Goal: Task Accomplishment & Management: Manage account settings

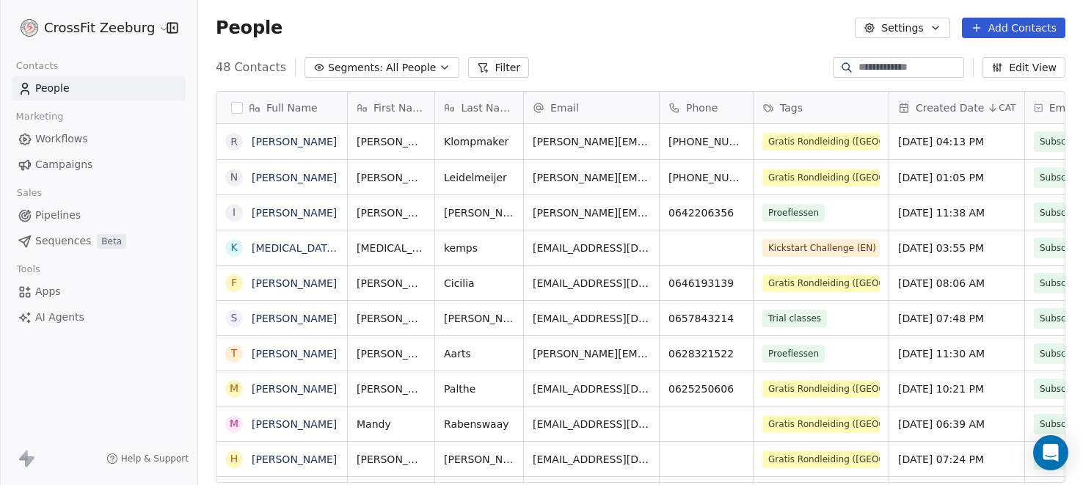
scroll to position [426, 885]
click at [76, 140] on span "Workflows" at bounding box center [61, 138] width 53 height 15
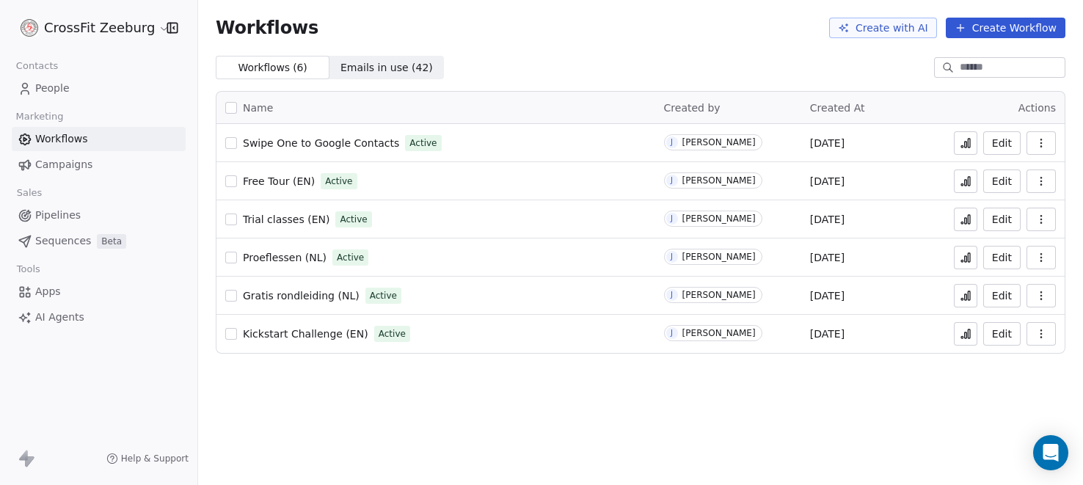
click at [997, 24] on button "Create Workflow" at bounding box center [1006, 28] width 120 height 21
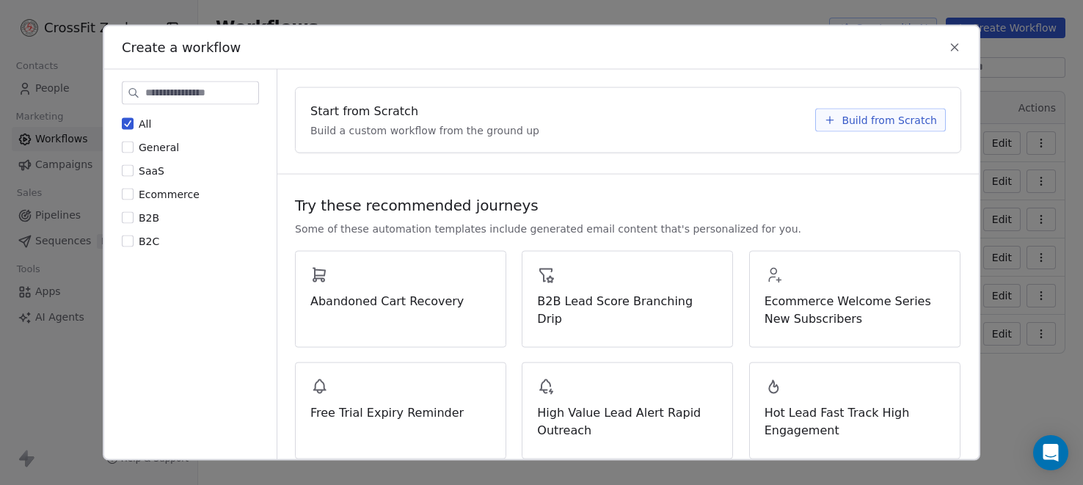
click at [415, 117] on div "Start from Scratch Build a custom workflow from the ground up" at bounding box center [558, 119] width 496 height 35
click at [906, 126] on span "Build from Scratch" at bounding box center [889, 119] width 95 height 15
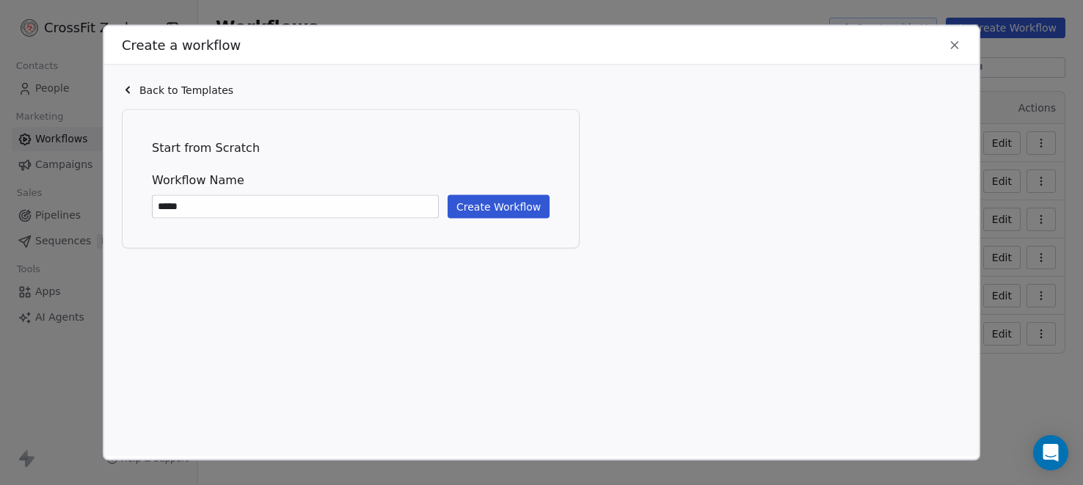
paste input "**********"
drag, startPoint x: 279, startPoint y: 203, endPoint x: 288, endPoint y: 203, distance: 8.8
click at [288, 203] on input "**********" at bounding box center [295, 206] width 285 height 22
type input "**********"
click at [528, 206] on button "Create Workflow" at bounding box center [499, 205] width 102 height 23
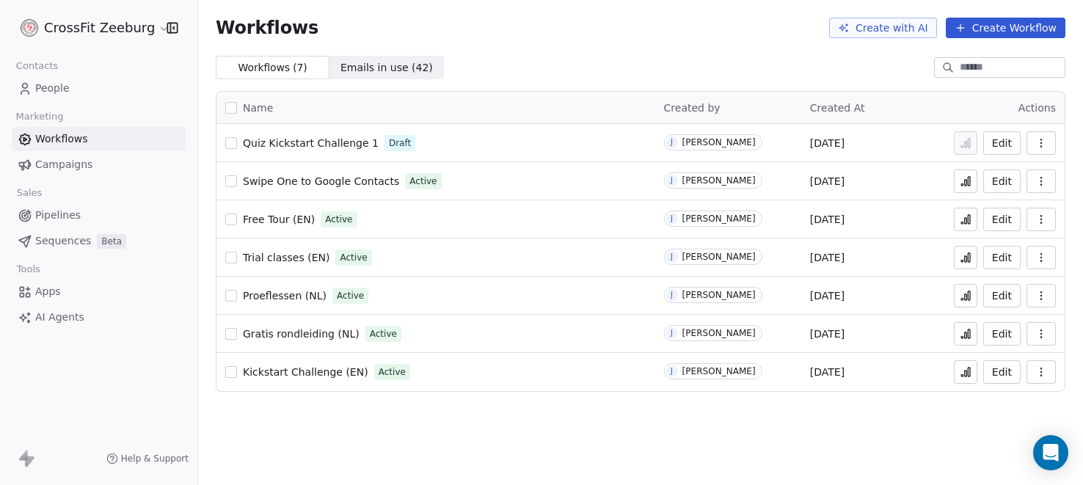
click at [314, 134] on div "Quiz Kickstart Challenge 1 Draft" at bounding box center [435, 143] width 421 height 21
click at [312, 139] on span "Quiz Kickstart Challenge 1" at bounding box center [311, 143] width 136 height 12
click at [46, 288] on span "Apps" at bounding box center [48, 291] width 26 height 15
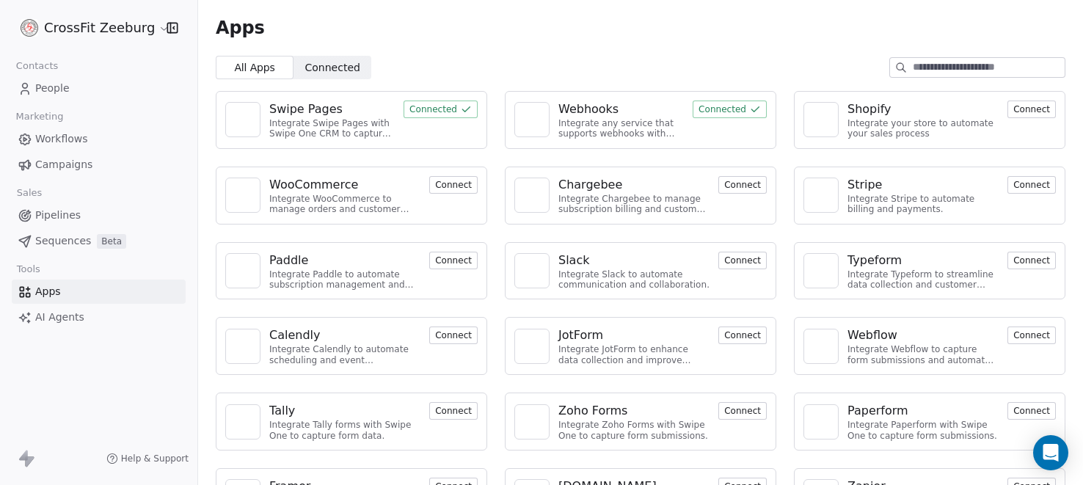
click at [608, 107] on div "Webhooks" at bounding box center [589, 110] width 60 height 18
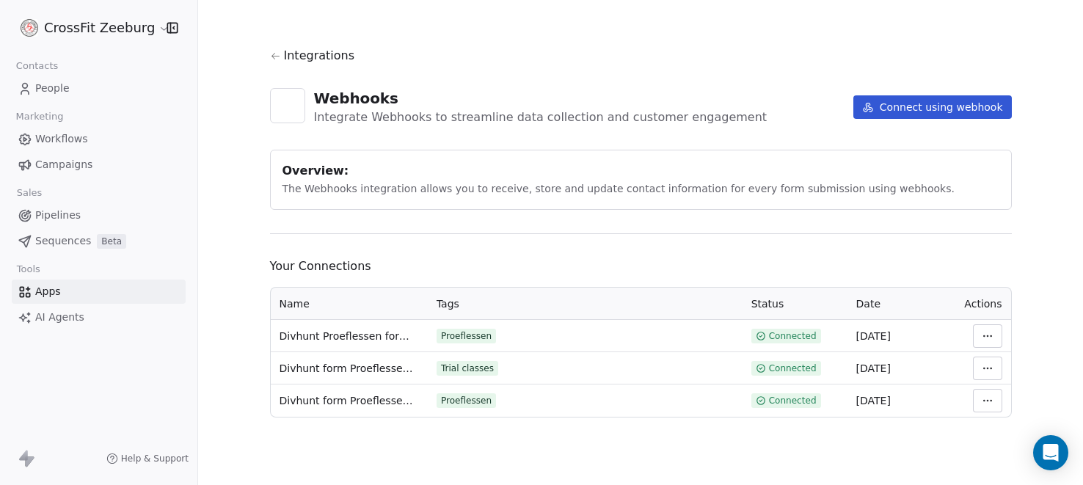
click at [953, 106] on button "Connect using webhook" at bounding box center [933, 106] width 159 height 23
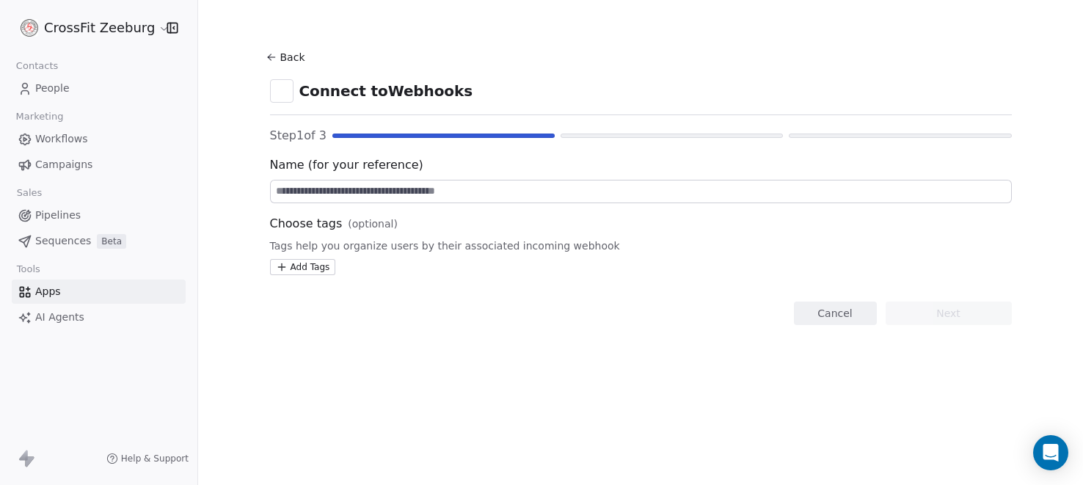
click at [377, 187] on input at bounding box center [641, 192] width 741 height 22
paste input "**********"
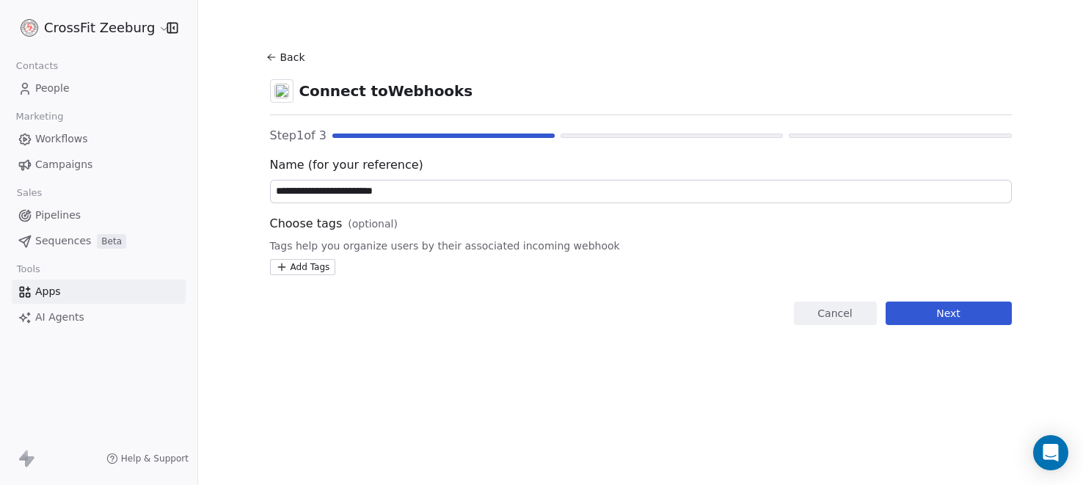
type input "**********"
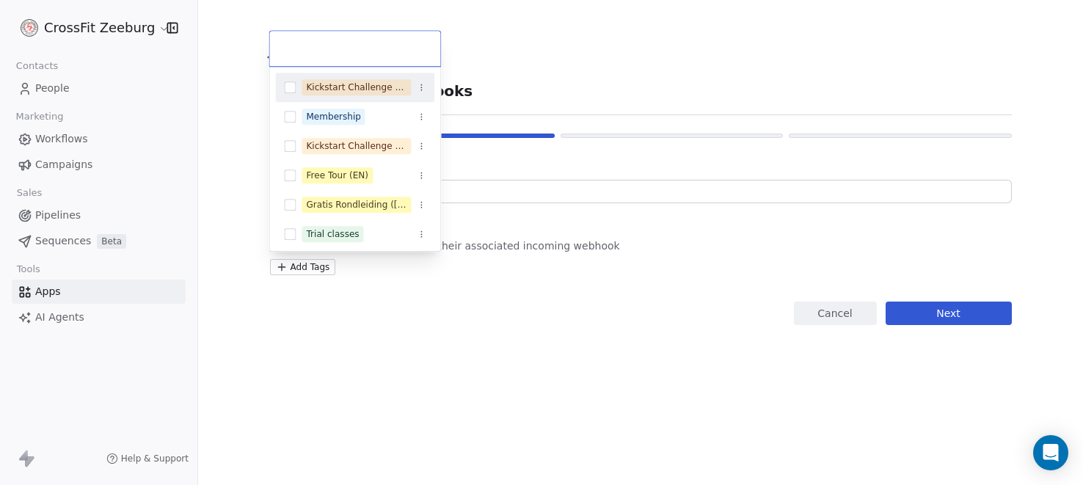
click at [306, 271] on html "**********" at bounding box center [541, 242] width 1083 height 485
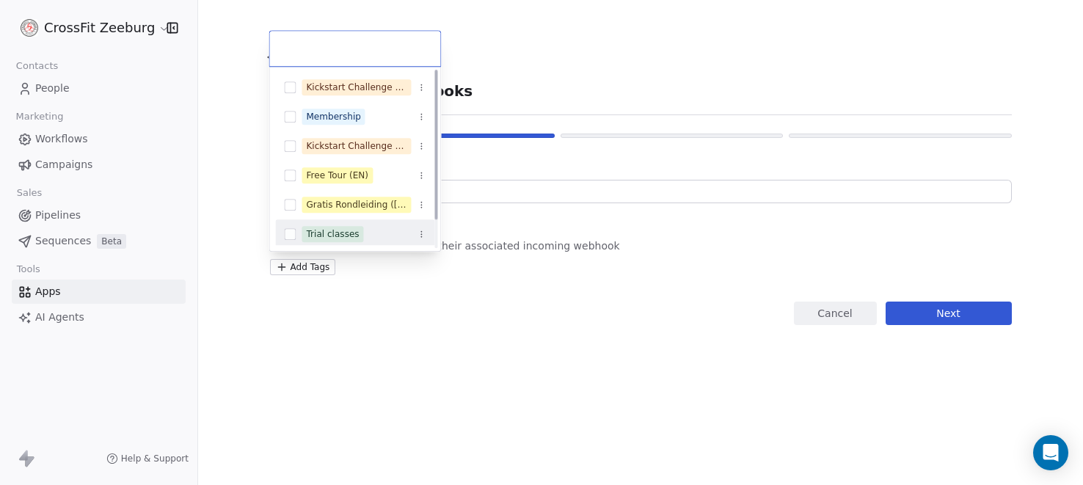
click at [388, 306] on html "**********" at bounding box center [541, 242] width 1083 height 485
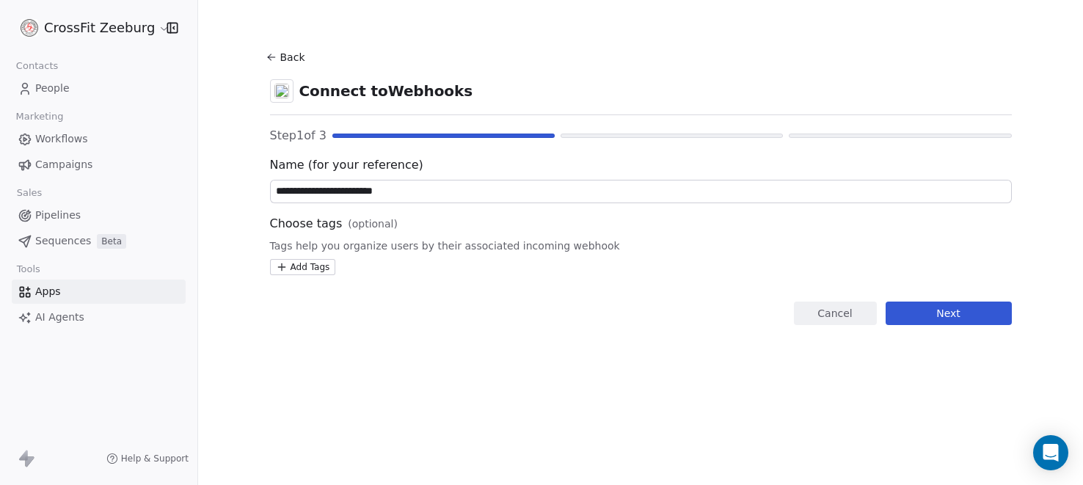
click at [964, 316] on button "Next" at bounding box center [949, 313] width 126 height 23
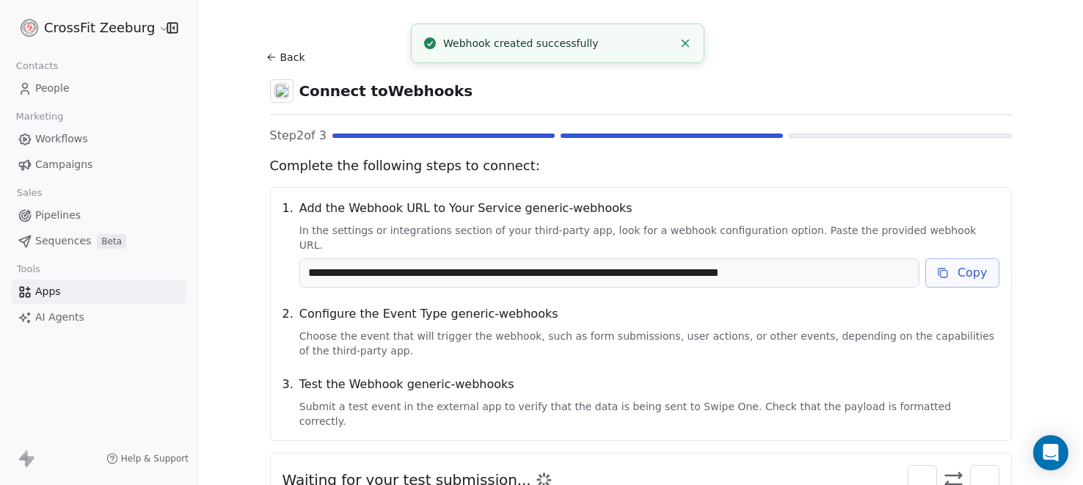
click at [964, 262] on button "Copy" at bounding box center [962, 272] width 74 height 29
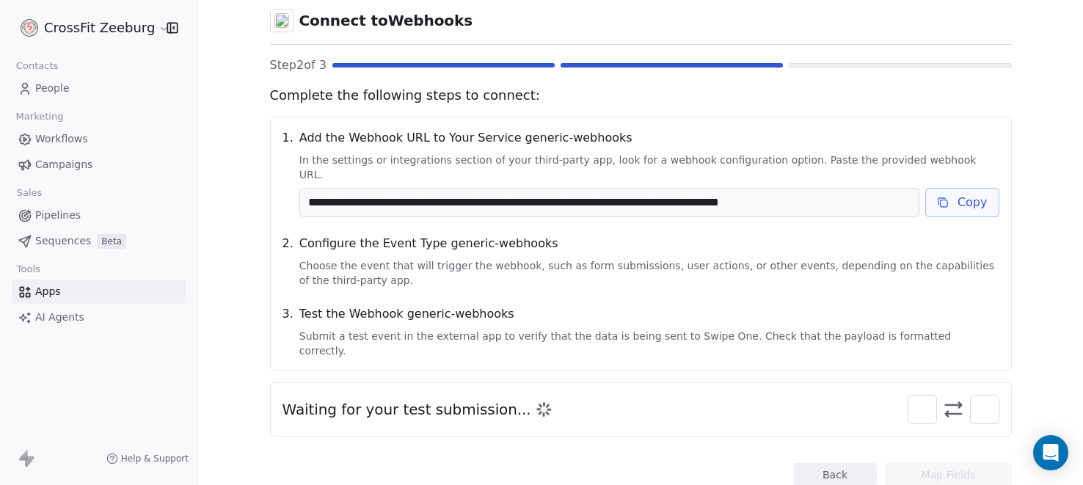
scroll to position [88, 0]
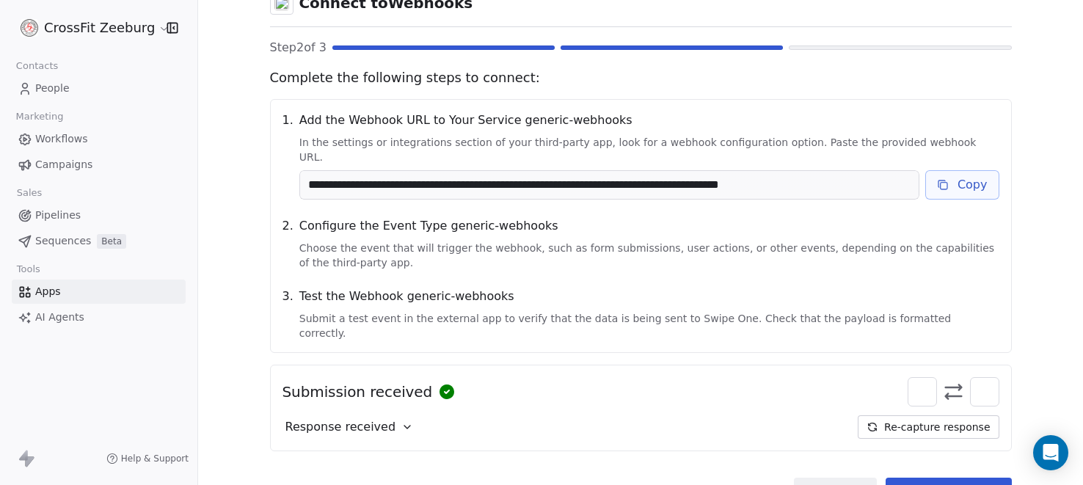
click at [964, 478] on button "Map Fields" at bounding box center [949, 489] width 126 height 23
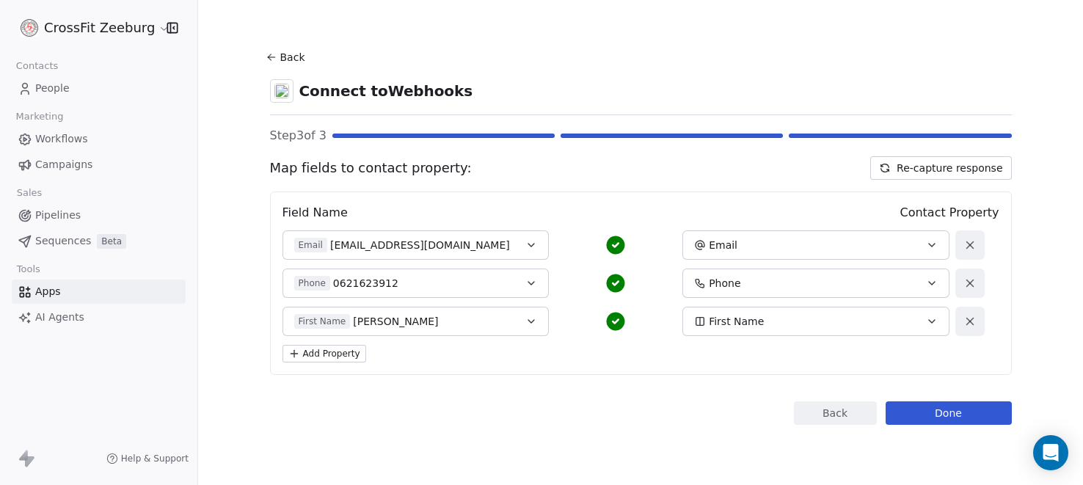
scroll to position [0, 0]
click at [971, 414] on button "Done" at bounding box center [949, 412] width 126 height 23
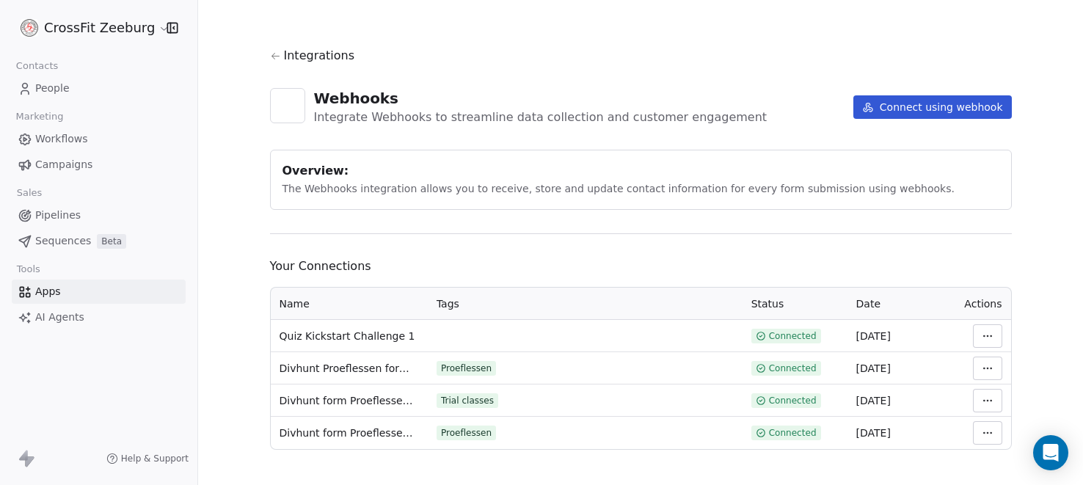
click at [68, 78] on link "People" at bounding box center [99, 88] width 174 height 24
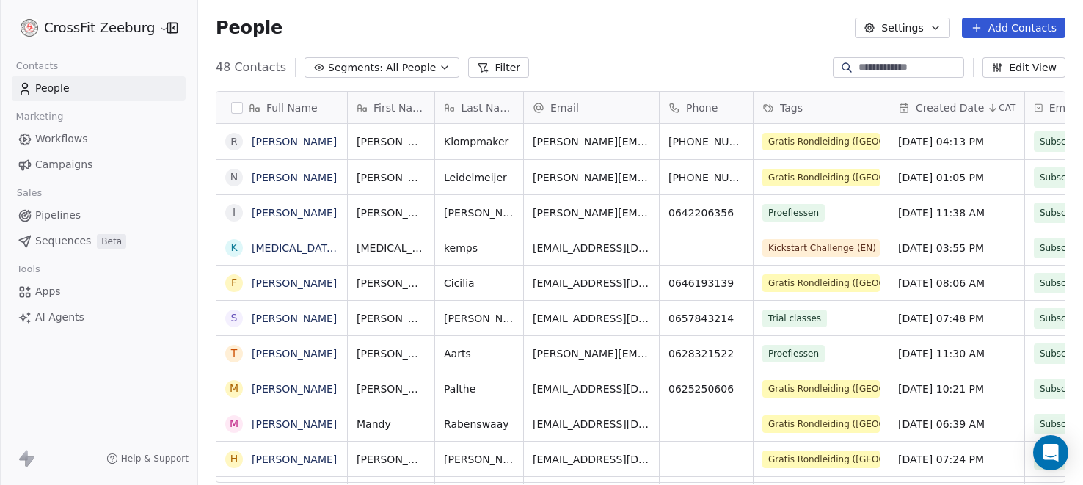
scroll to position [426, 885]
click at [823, 104] on div "Tags" at bounding box center [820, 108] width 114 height 15
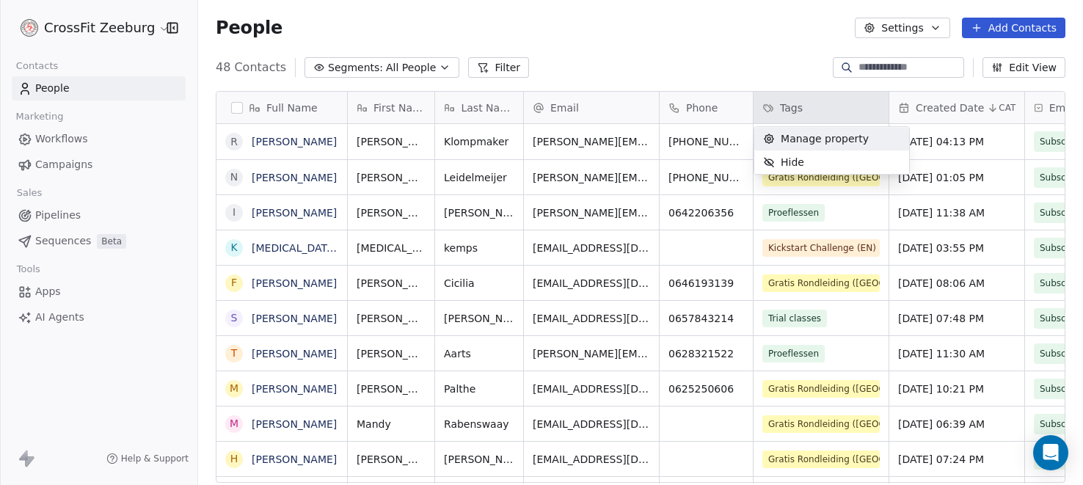
click at [809, 138] on span "Manage property" at bounding box center [825, 138] width 88 height 15
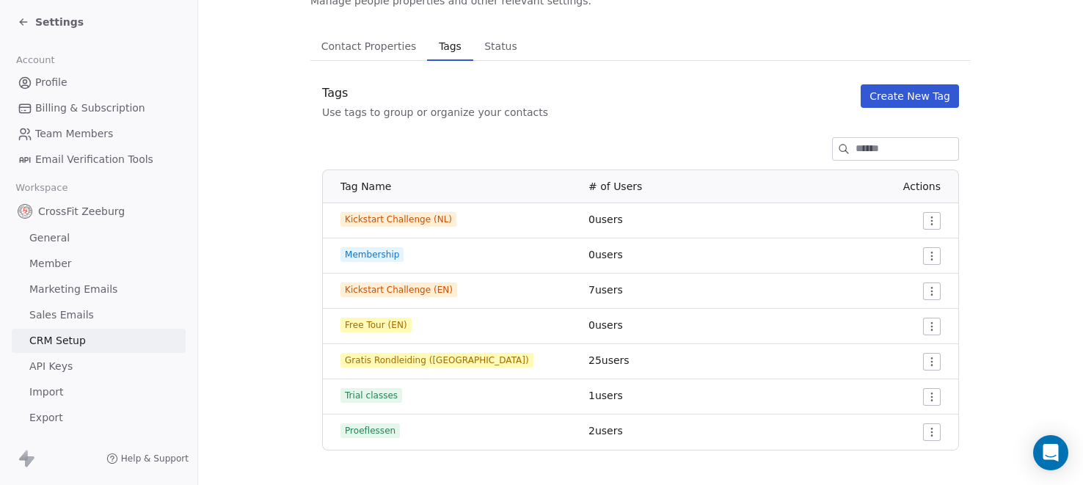
scroll to position [96, 0]
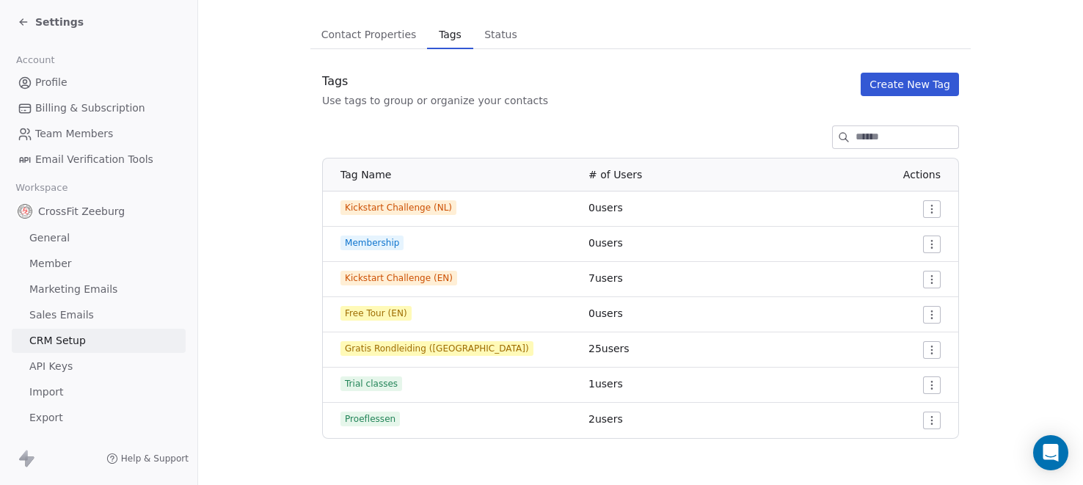
click at [906, 89] on button "Create New Tag" at bounding box center [910, 84] width 98 height 23
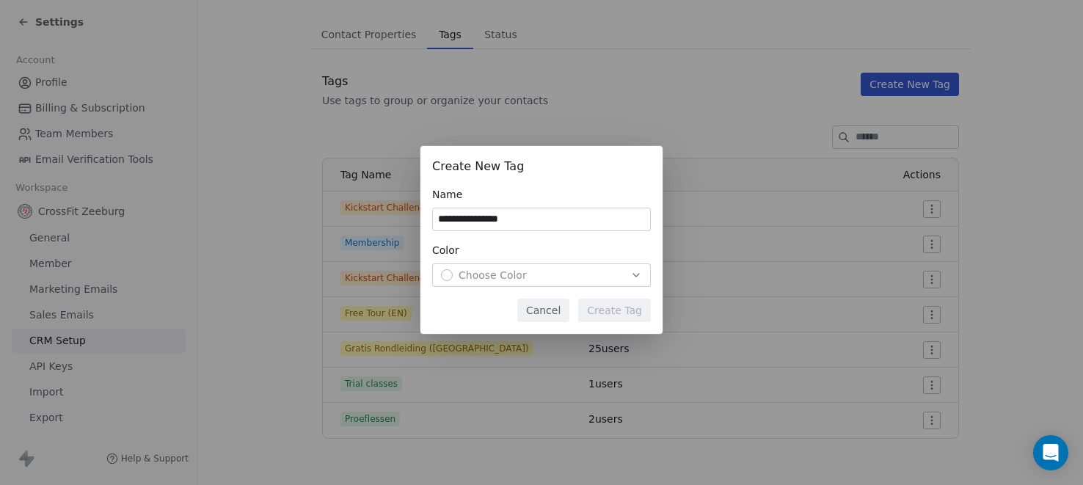
drag, startPoint x: 487, startPoint y: 218, endPoint x: 544, endPoint y: 219, distance: 57.3
click at [544, 219] on input "**********" at bounding box center [541, 219] width 217 height 22
type input "**********"
click at [500, 277] on span "Choose Color" at bounding box center [493, 275] width 68 height 15
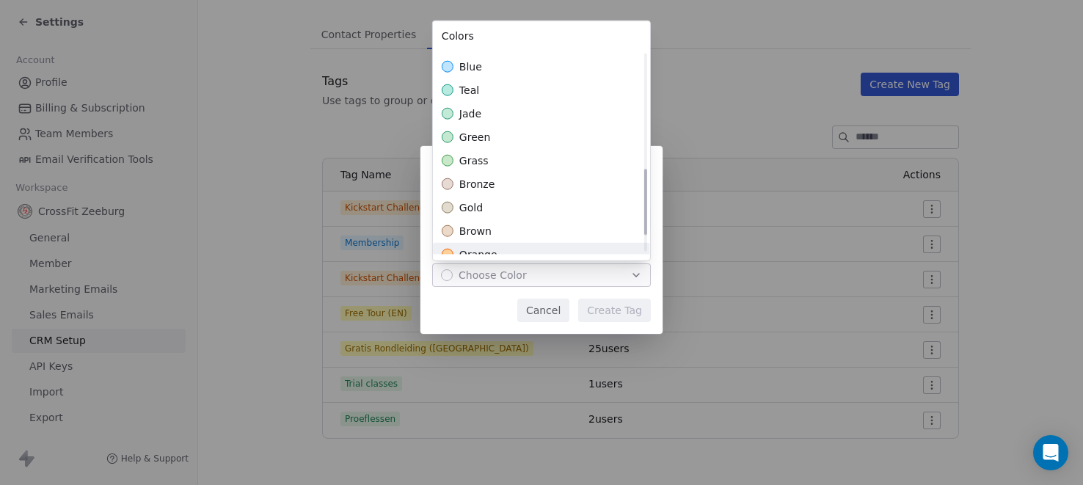
scroll to position [175, 0]
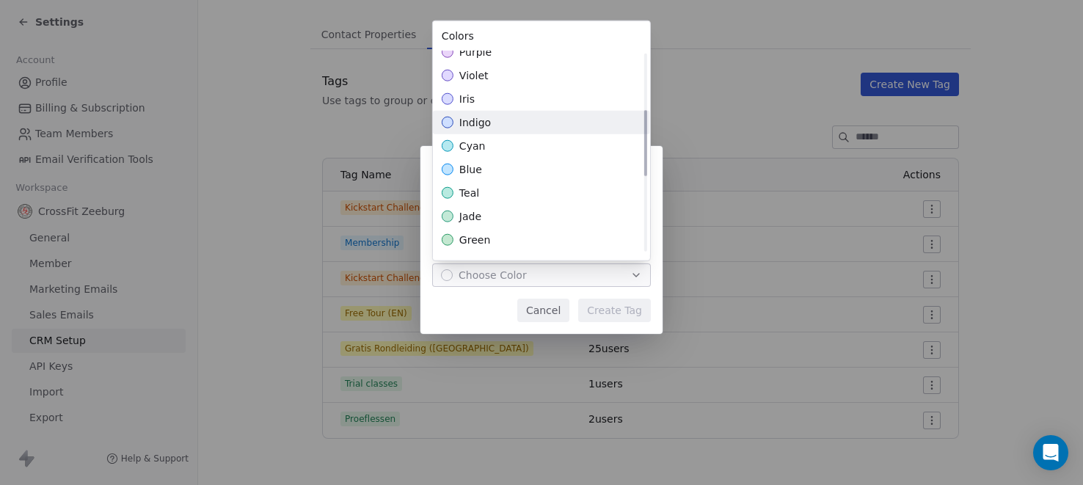
click at [482, 122] on span "indigo" at bounding box center [475, 122] width 32 height 15
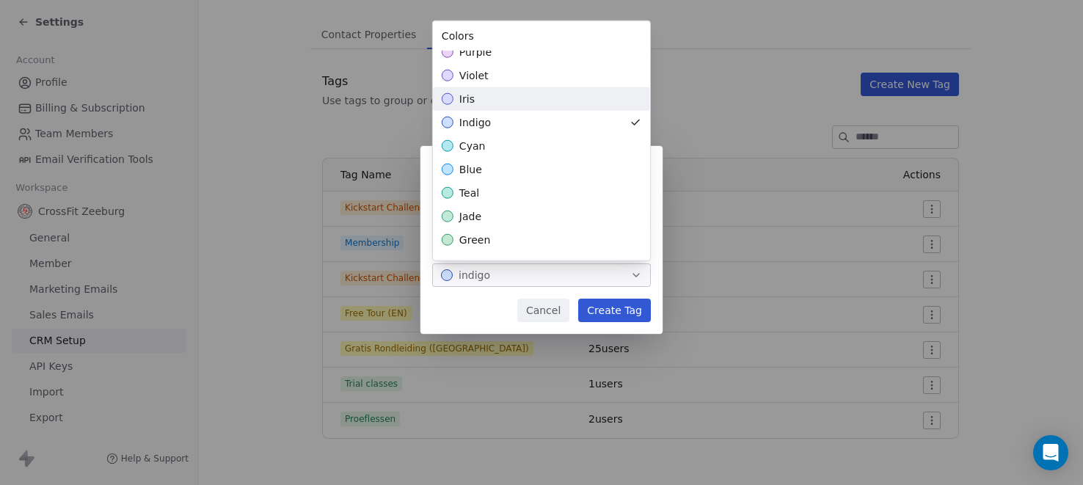
click at [476, 99] on div "iris" at bounding box center [541, 98] width 217 height 23
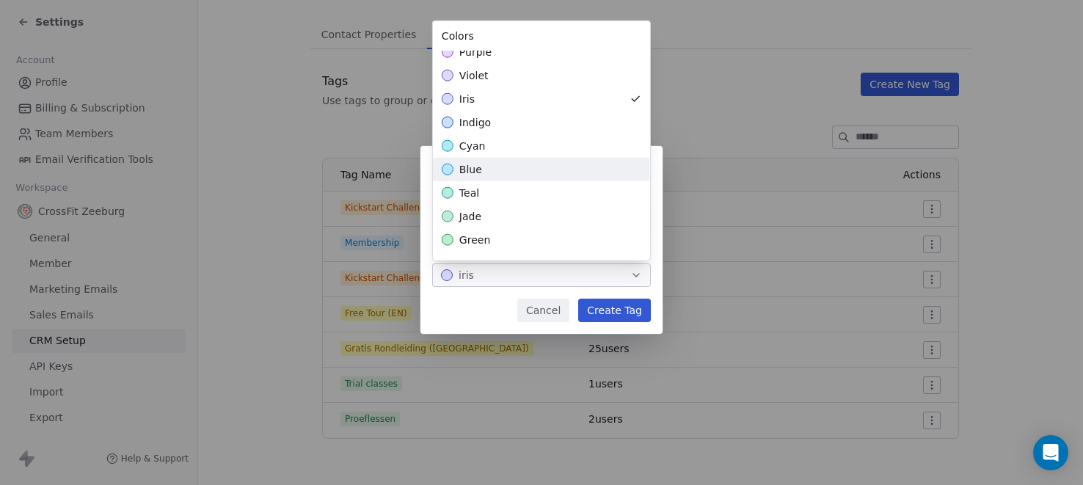
click at [619, 307] on div "**********" at bounding box center [541, 243] width 1083 height 241
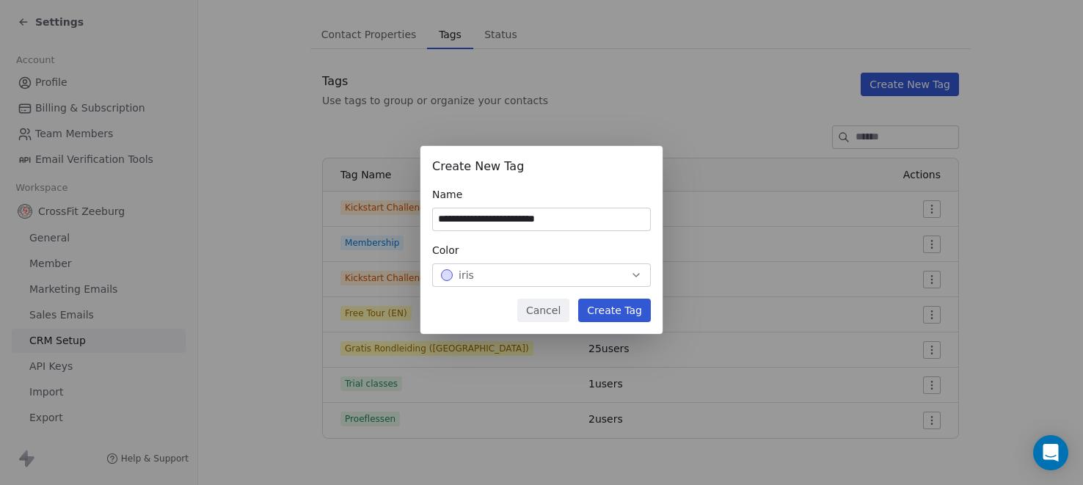
click at [618, 317] on button "Create Tag" at bounding box center [614, 310] width 73 height 23
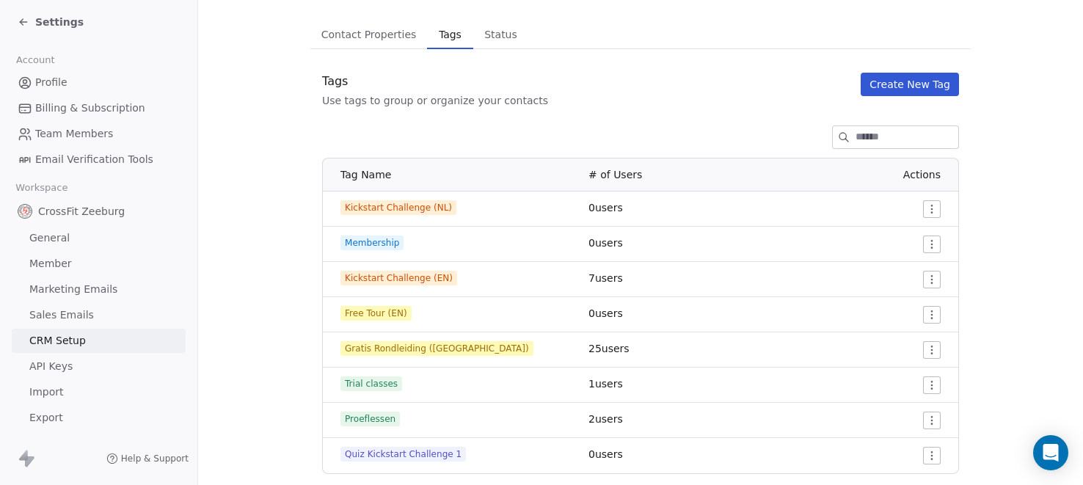
click at [48, 21] on span "Settings" at bounding box center [59, 22] width 48 height 15
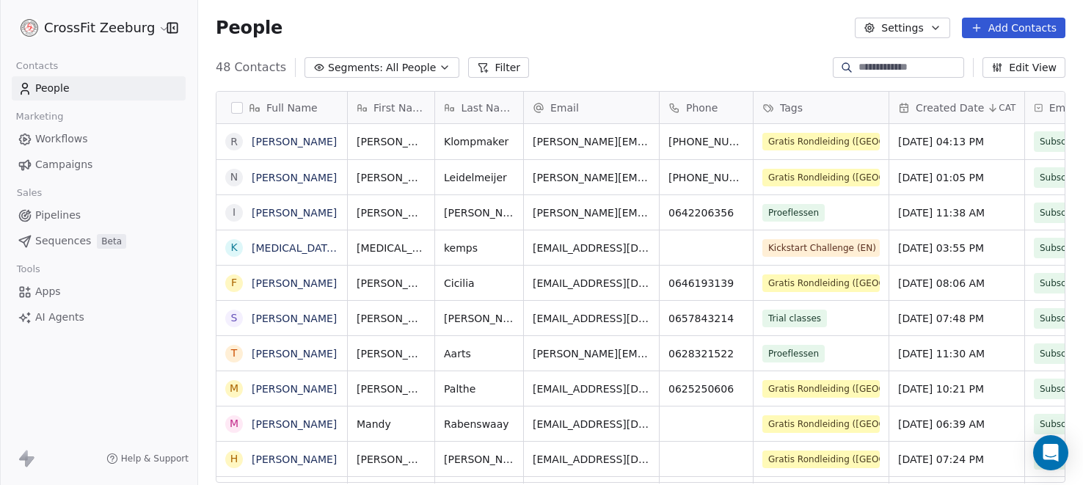
scroll to position [426, 885]
click at [49, 295] on span "Apps" at bounding box center [48, 291] width 26 height 15
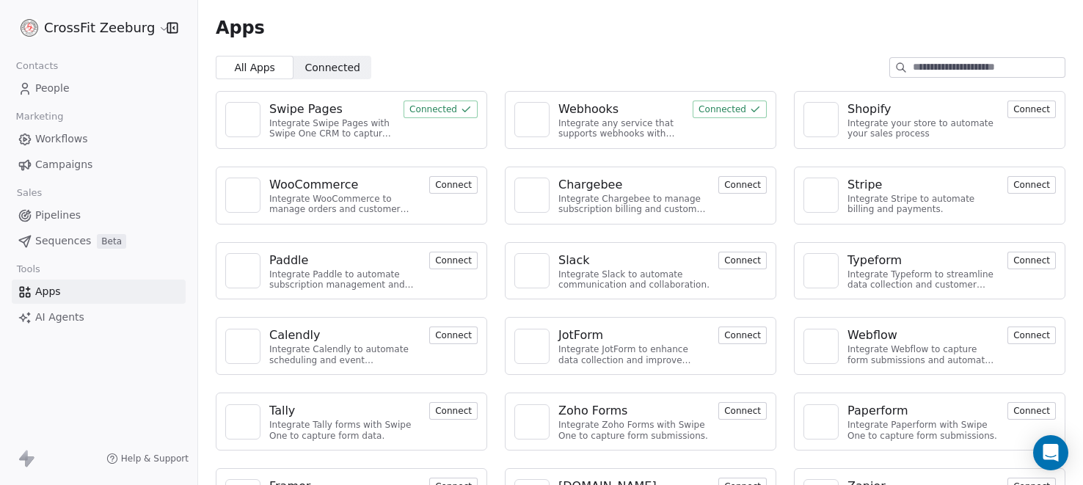
click at [629, 113] on div "Webhooks" at bounding box center [622, 110] width 126 height 18
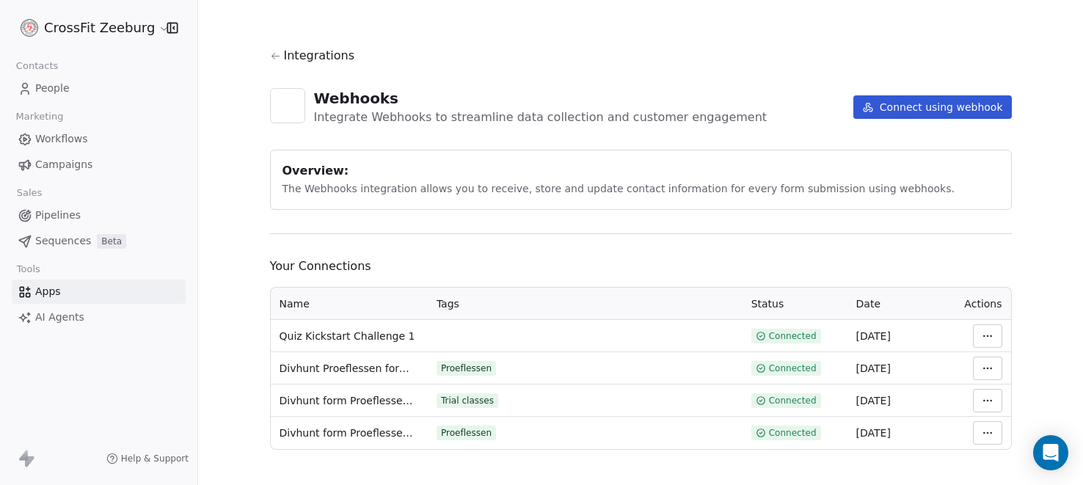
click at [994, 335] on html "CrossFit Zeeburg Contacts People Marketing Workflows Campaigns Sales Pipelines …" at bounding box center [541, 242] width 1083 height 485
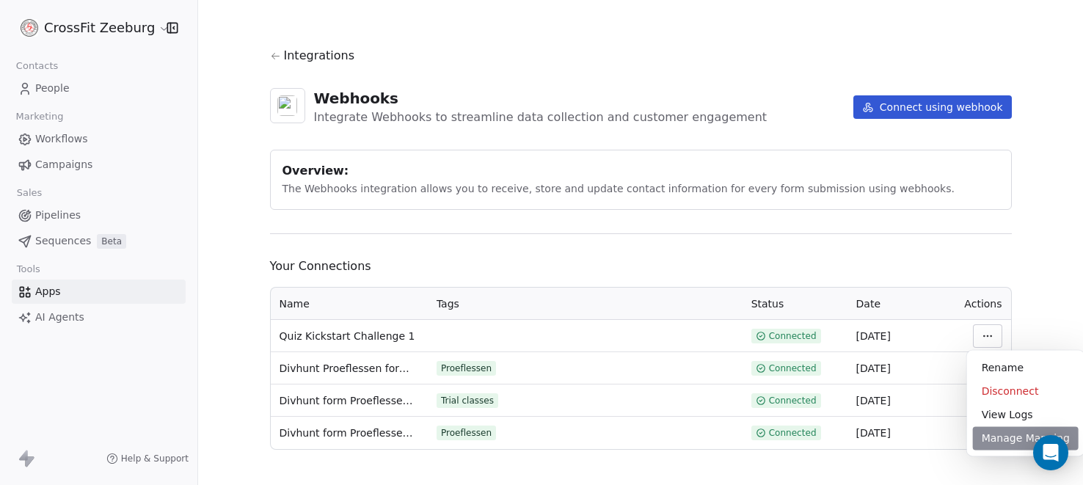
click at [999, 439] on div "Manage Mapping" at bounding box center [1026, 437] width 106 height 23
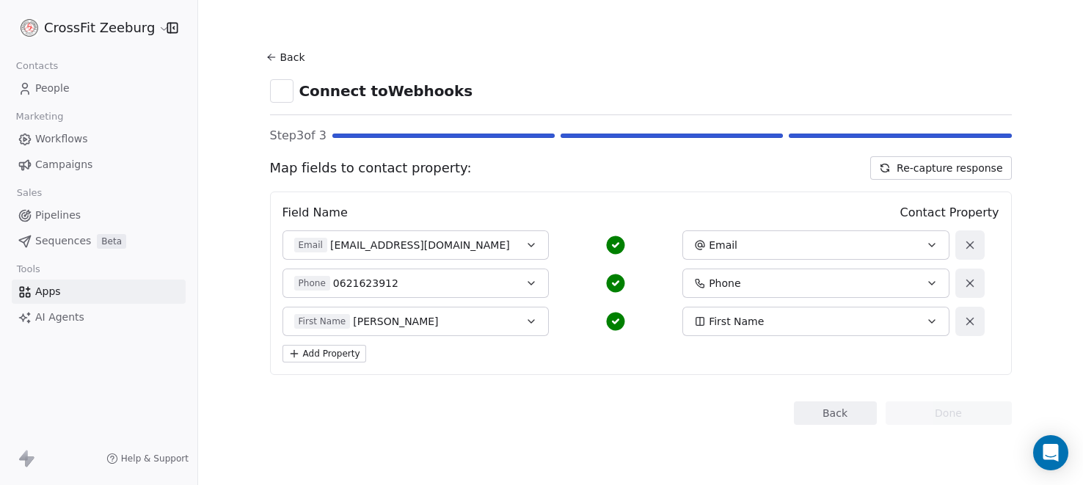
click at [813, 404] on button "Back" at bounding box center [835, 412] width 83 height 23
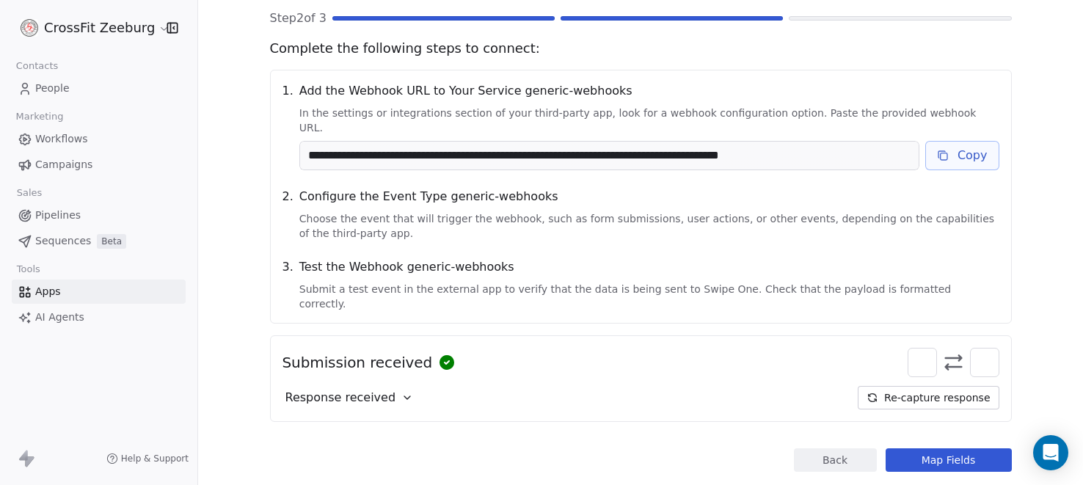
scroll to position [121, 0]
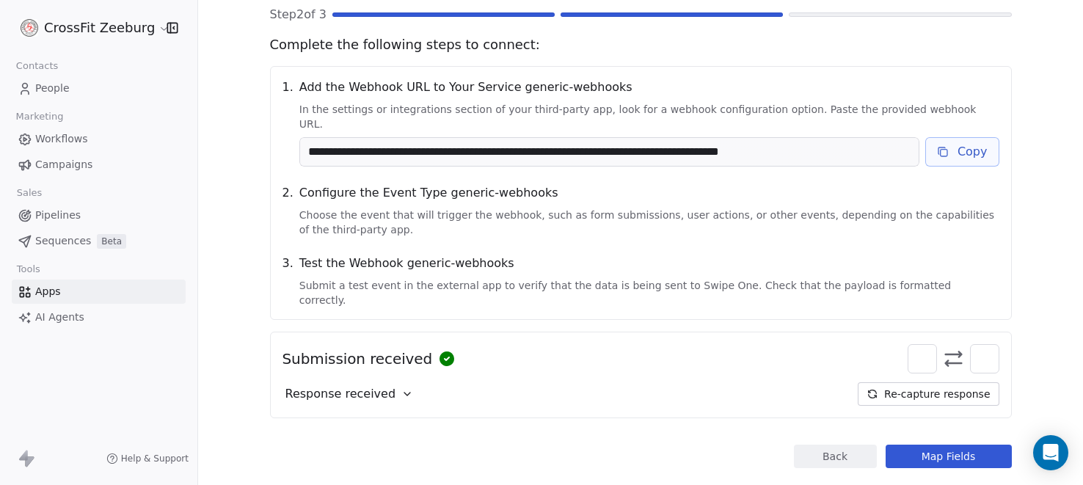
click at [843, 445] on button "Back" at bounding box center [835, 456] width 83 height 23
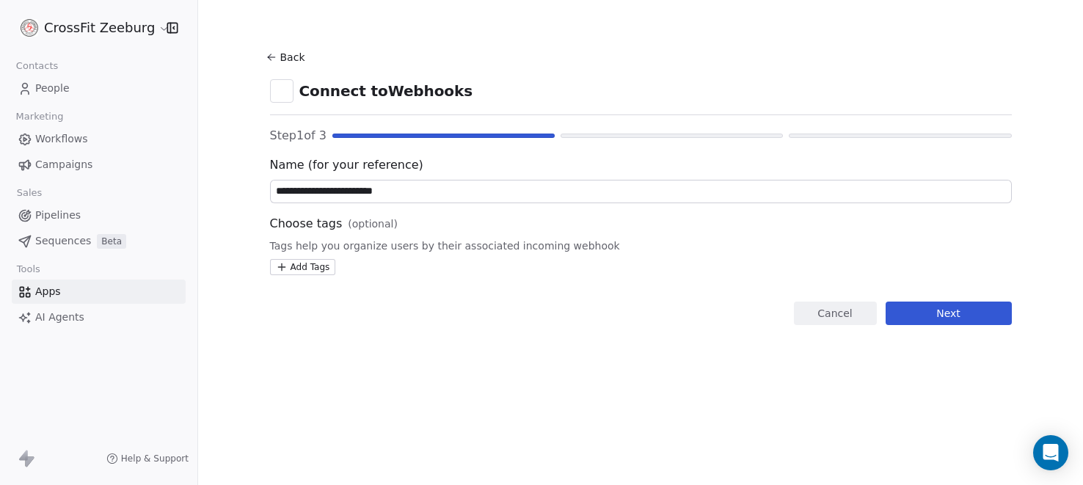
scroll to position [0, 0]
click at [309, 259] on html "**********" at bounding box center [541, 242] width 1083 height 485
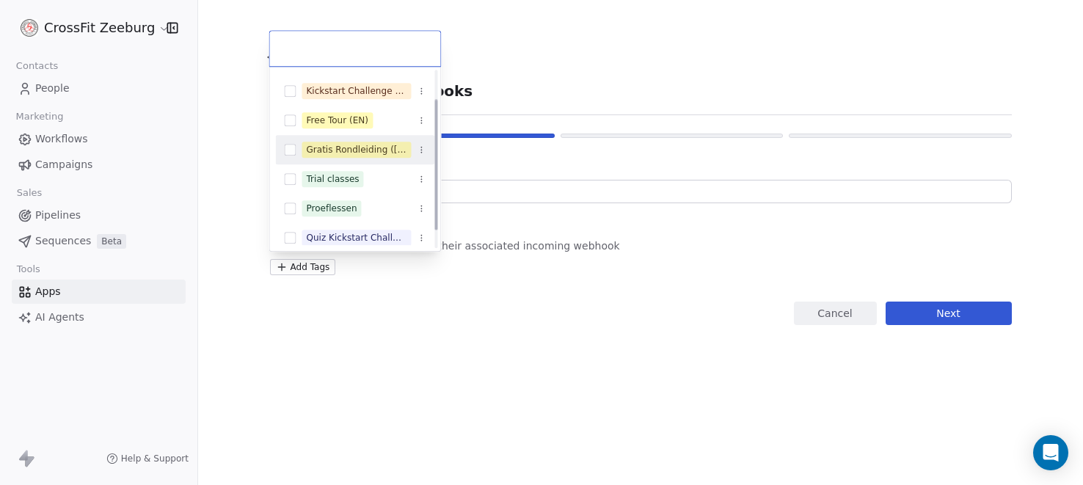
scroll to position [62, 0]
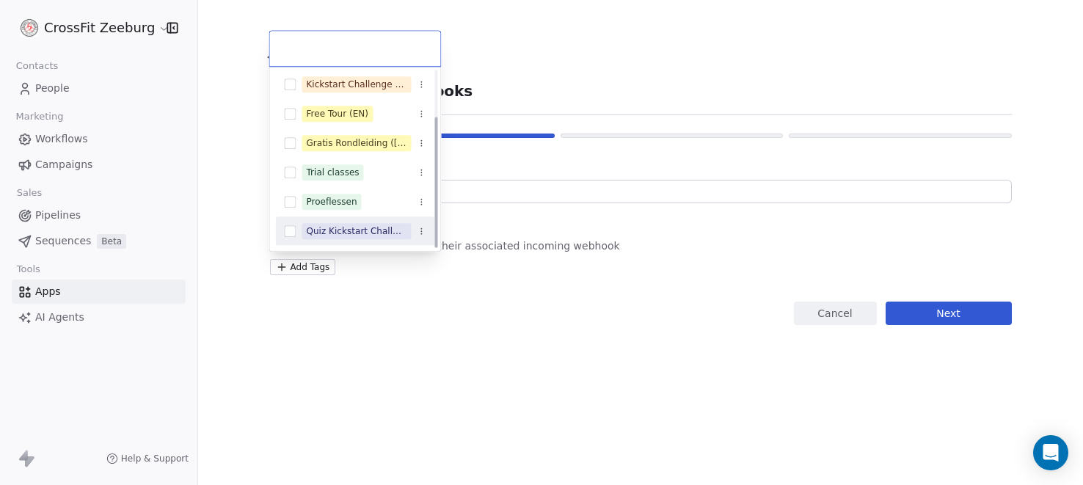
click at [342, 232] on div "Quiz Kickstart Challenge 1" at bounding box center [356, 231] width 101 height 13
click at [948, 318] on html "**********" at bounding box center [541, 242] width 1083 height 485
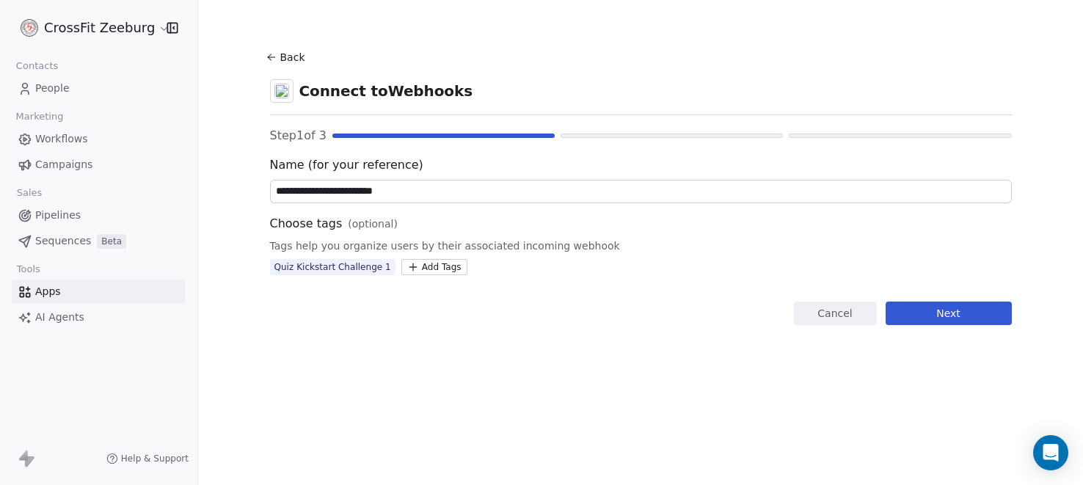
click at [952, 313] on button "Next" at bounding box center [949, 313] width 126 height 23
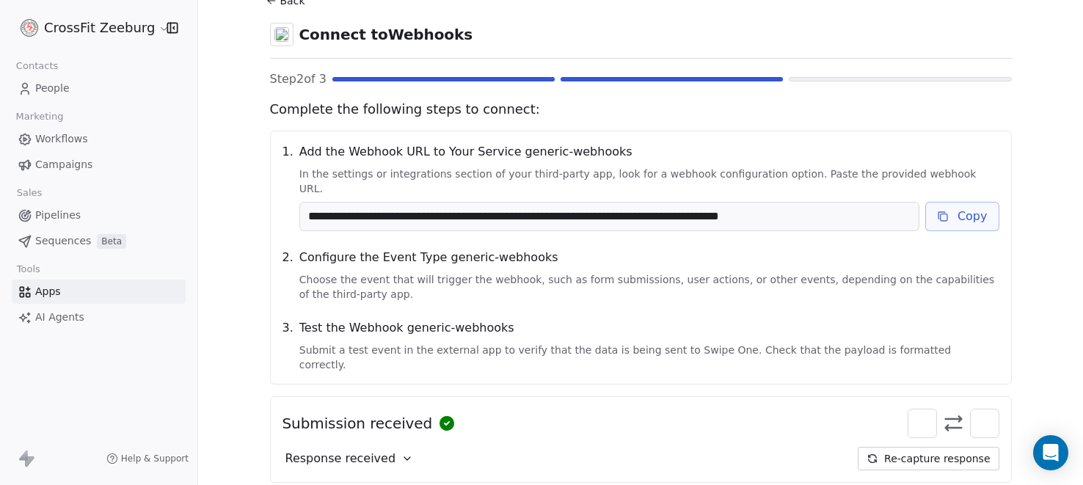
scroll to position [121, 0]
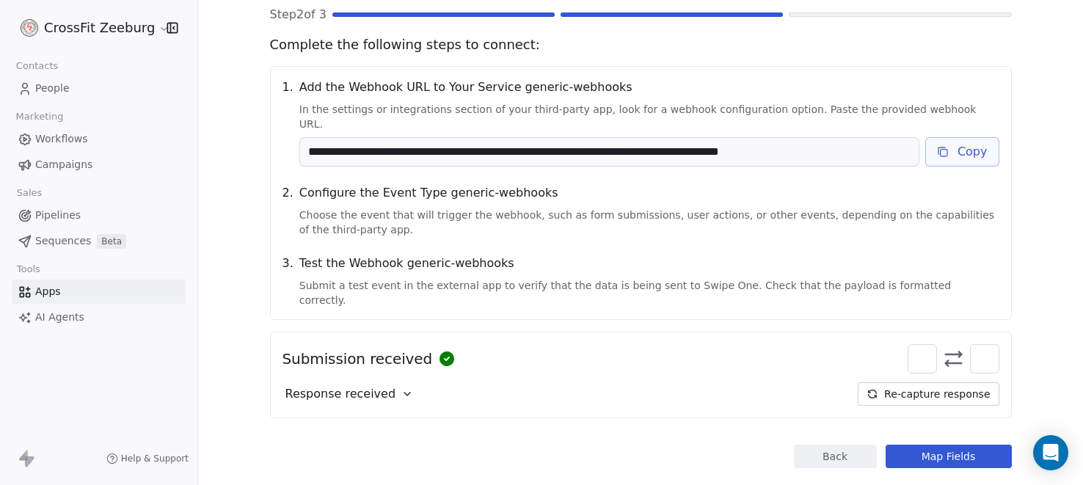
click at [956, 445] on button "Map Fields" at bounding box center [949, 456] width 126 height 23
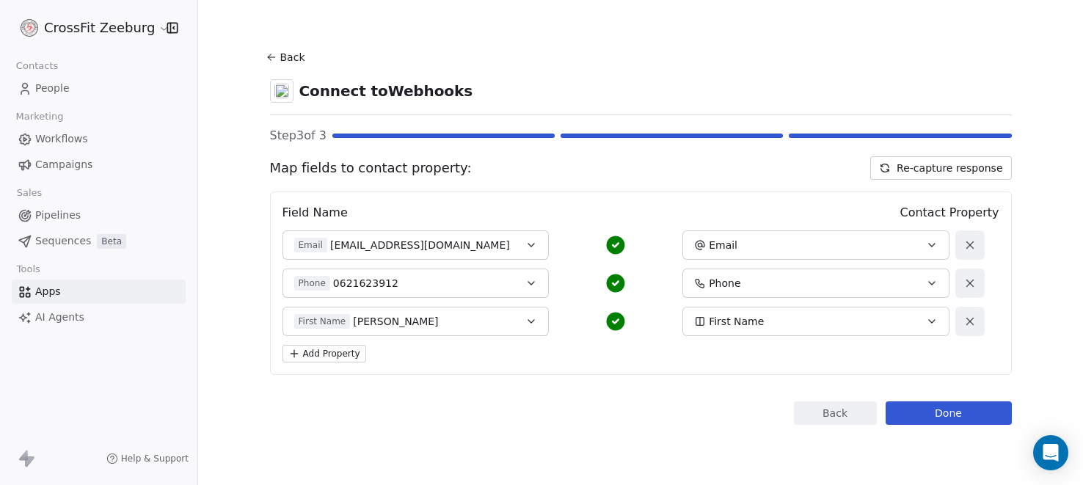
scroll to position [0, 0]
click at [956, 415] on button "Done" at bounding box center [949, 412] width 126 height 23
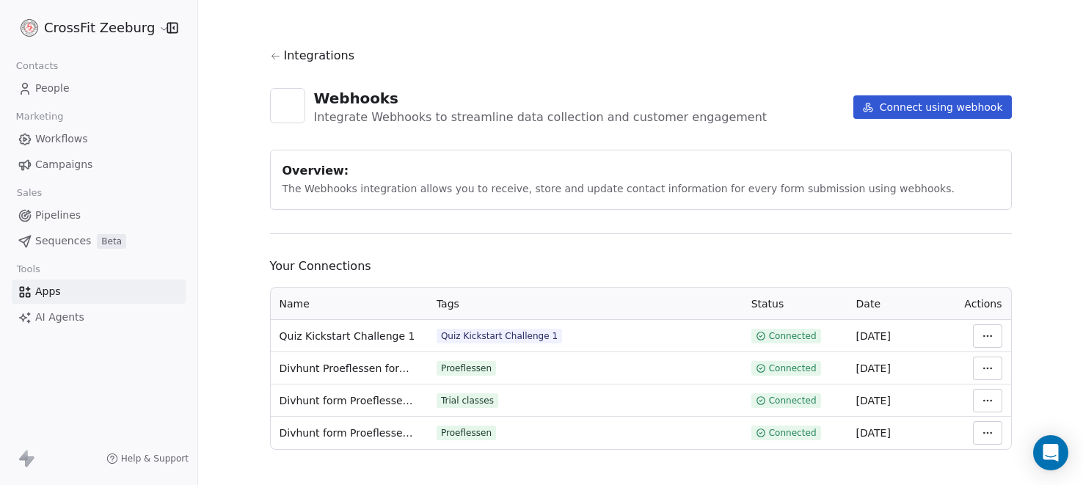
click at [57, 92] on span "People" at bounding box center [52, 88] width 34 height 15
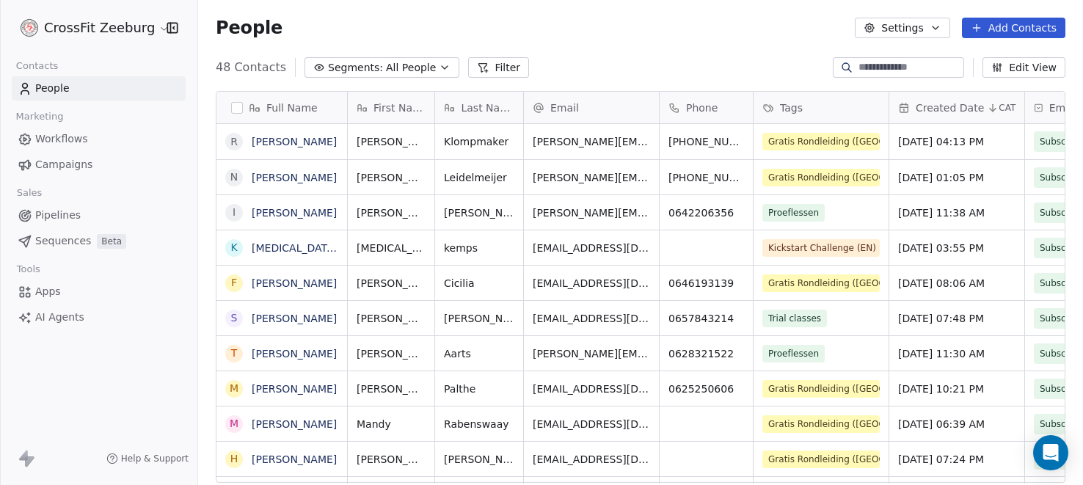
scroll to position [426, 885]
click at [915, 65] on input at bounding box center [910, 67] width 103 height 15
type input "******"
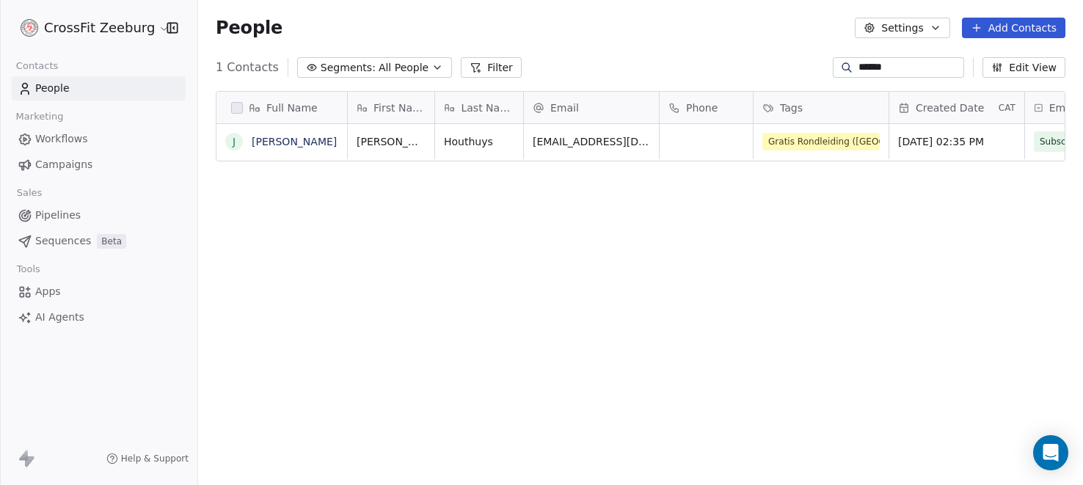
drag, startPoint x: 777, startPoint y: 54, endPoint x: 677, endPoint y: 54, distance: 99.8
click at [682, 54] on section "People Settings Add Contacts 1 Contacts Segments: All People Filter ****** Edit…" at bounding box center [640, 242] width 885 height 485
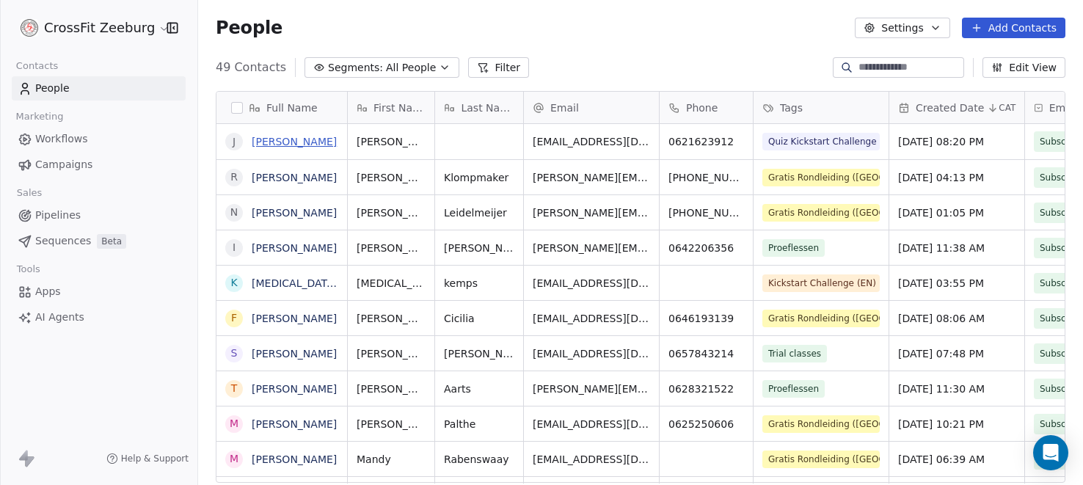
click at [272, 141] on link "[PERSON_NAME]" at bounding box center [294, 142] width 85 height 12
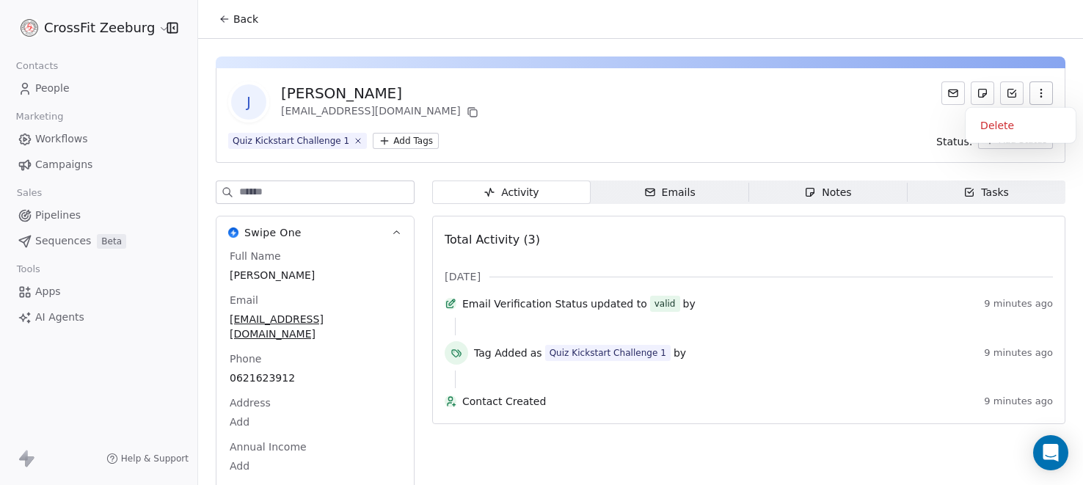
click at [1038, 93] on icon "button" at bounding box center [1042, 93] width 12 height 12
click at [1008, 126] on div "Delete" at bounding box center [1021, 125] width 98 height 23
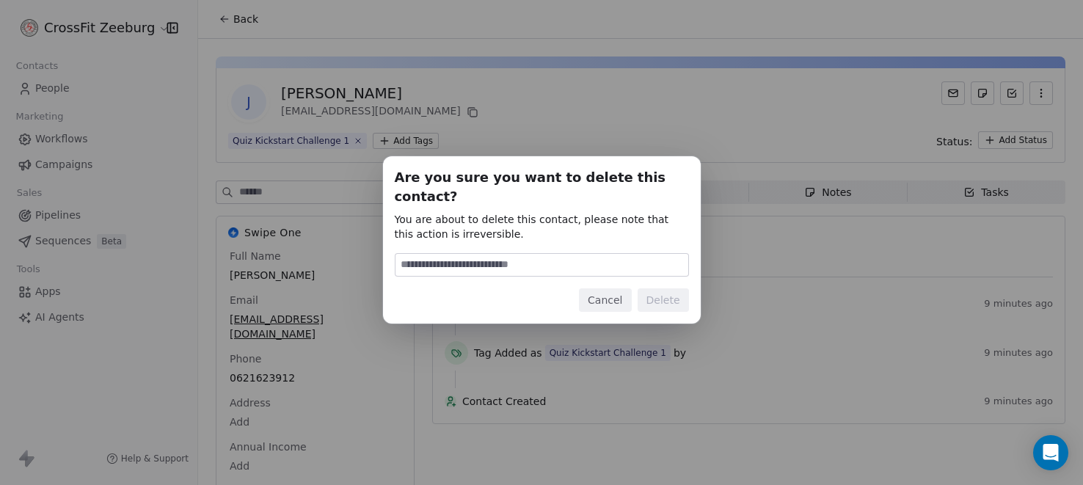
click at [578, 254] on input at bounding box center [542, 265] width 293 height 22
type input "******"
click at [674, 289] on button "Delete" at bounding box center [663, 299] width 51 height 23
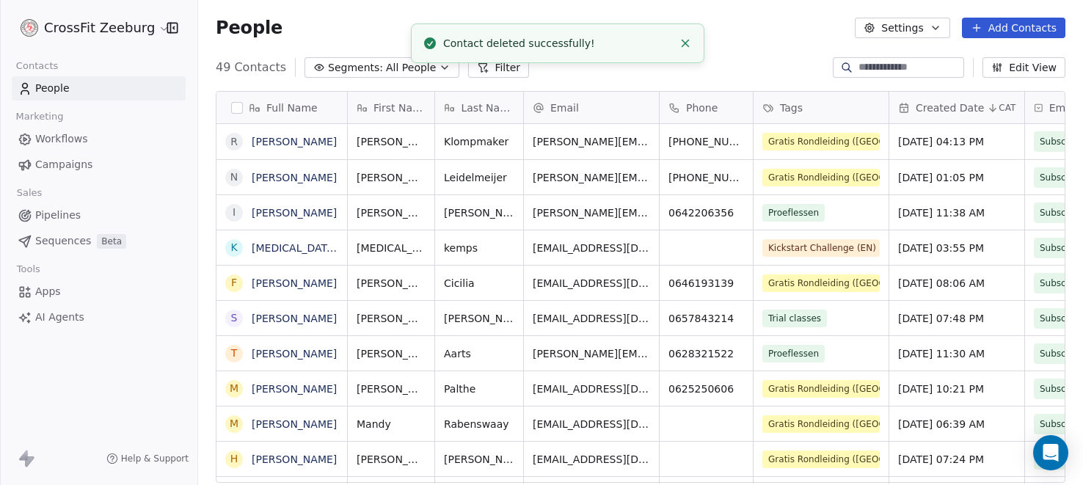
scroll to position [426, 885]
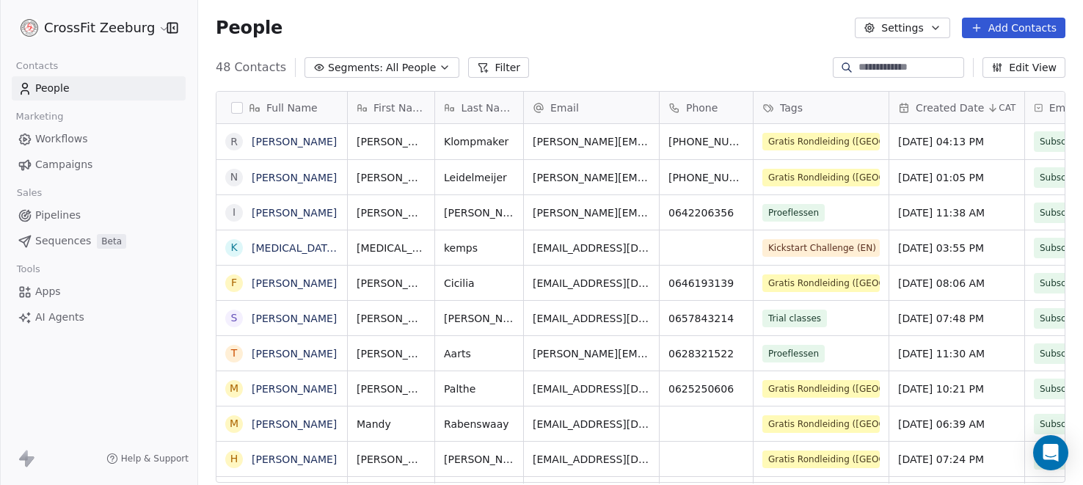
click at [57, 87] on span "People" at bounding box center [52, 88] width 34 height 15
click at [59, 138] on span "Workflows" at bounding box center [61, 138] width 53 height 15
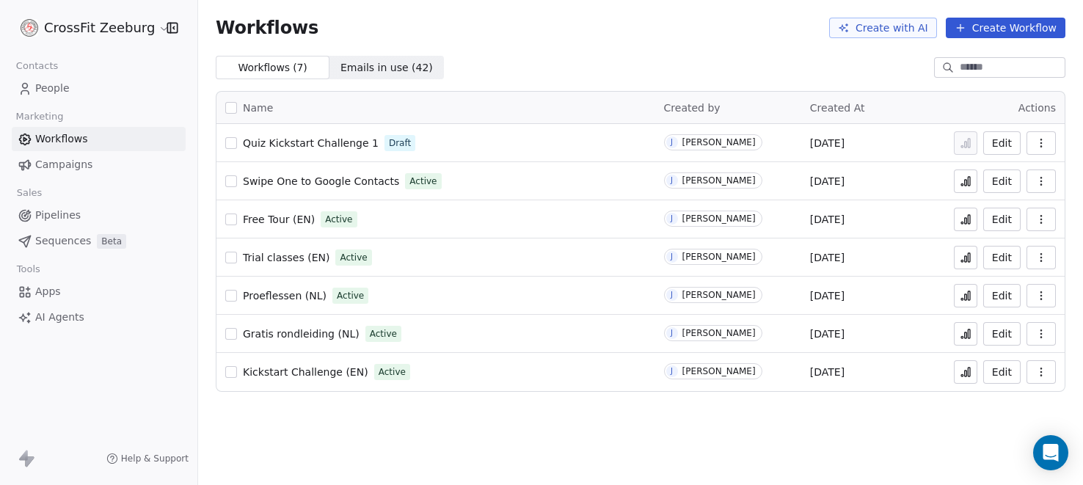
click at [66, 87] on span "People" at bounding box center [52, 88] width 34 height 15
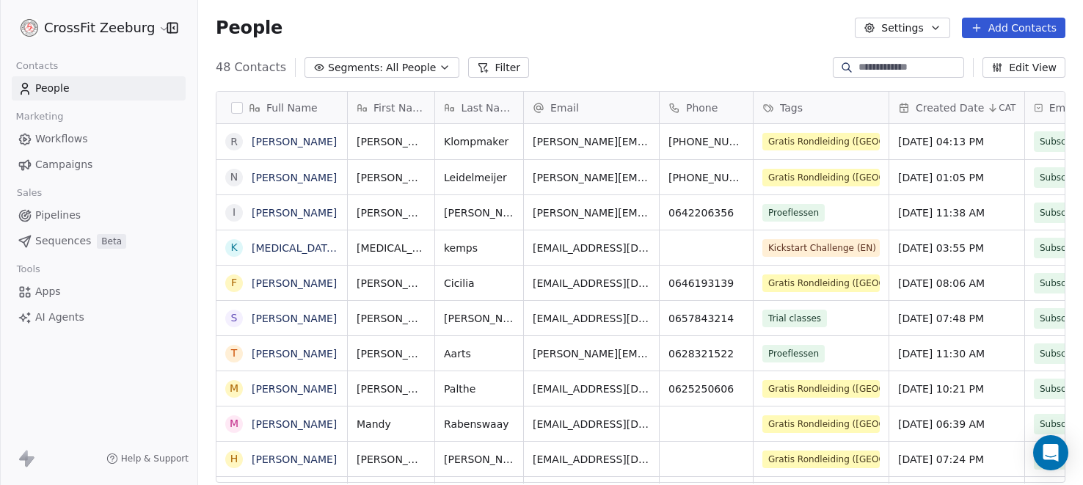
scroll to position [426, 885]
